Goal: Task Accomplishment & Management: Manage account settings

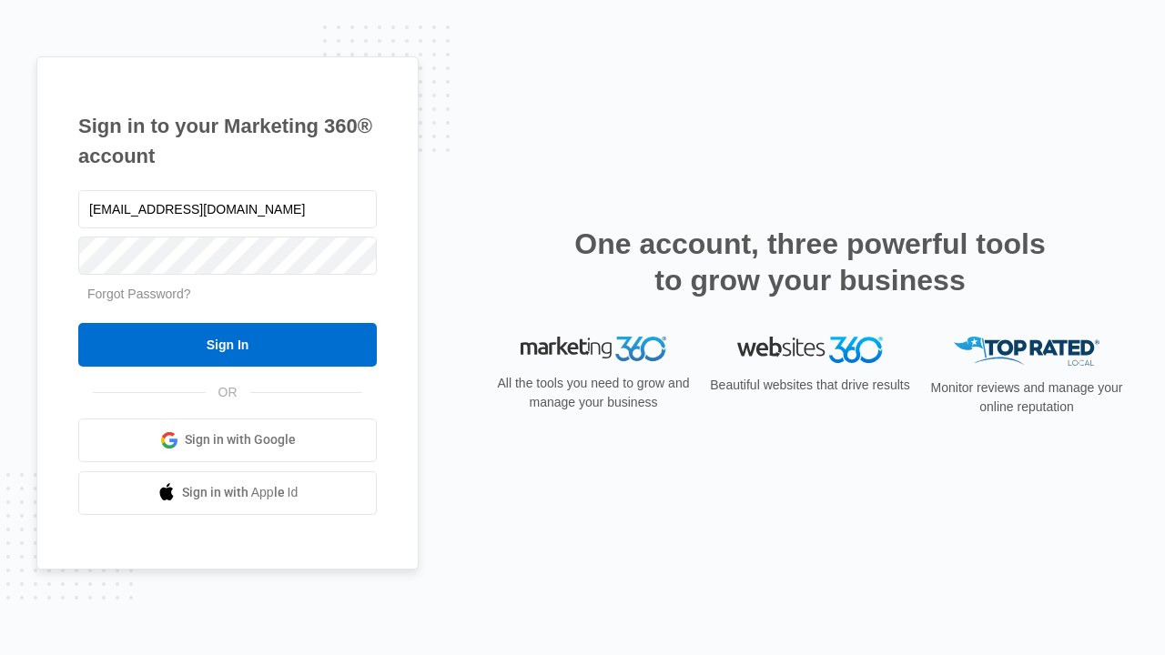
type input "[EMAIL_ADDRESS][DOMAIN_NAME]"
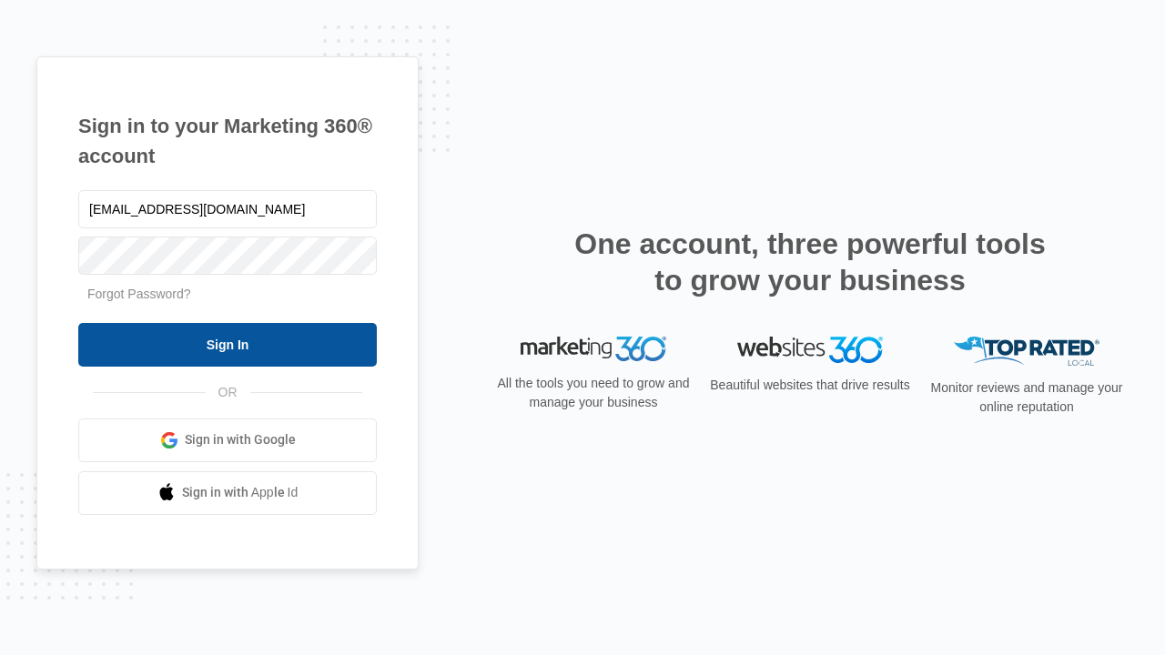
click at [228, 344] on input "Sign In" at bounding box center [227, 345] width 298 height 44
